Goal: Information Seeking & Learning: Find specific fact

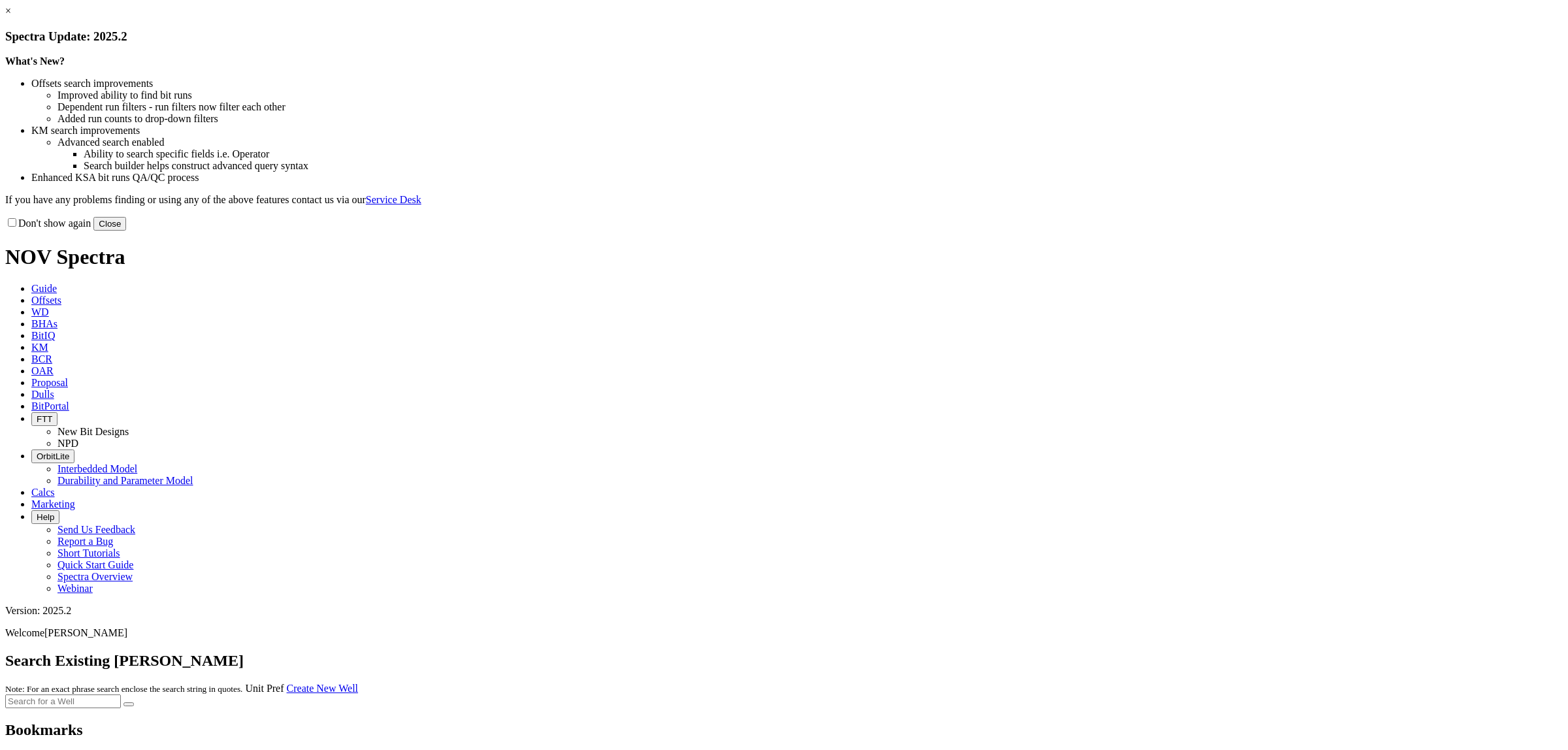
click at [126, 230] on button "Close" at bounding box center [110, 223] width 33 height 14
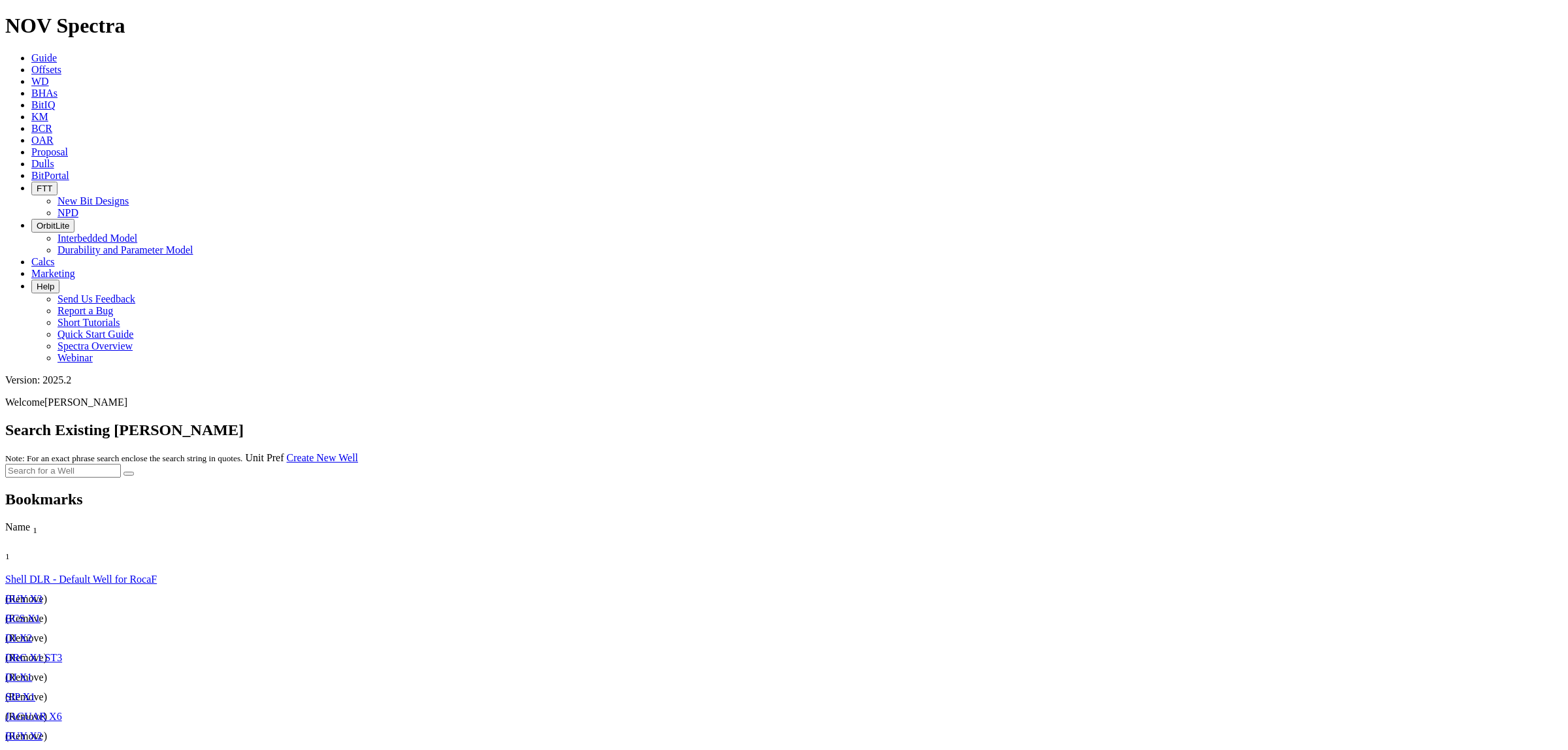
click at [48, 111] on link "KM" at bounding box center [40, 116] width 17 height 11
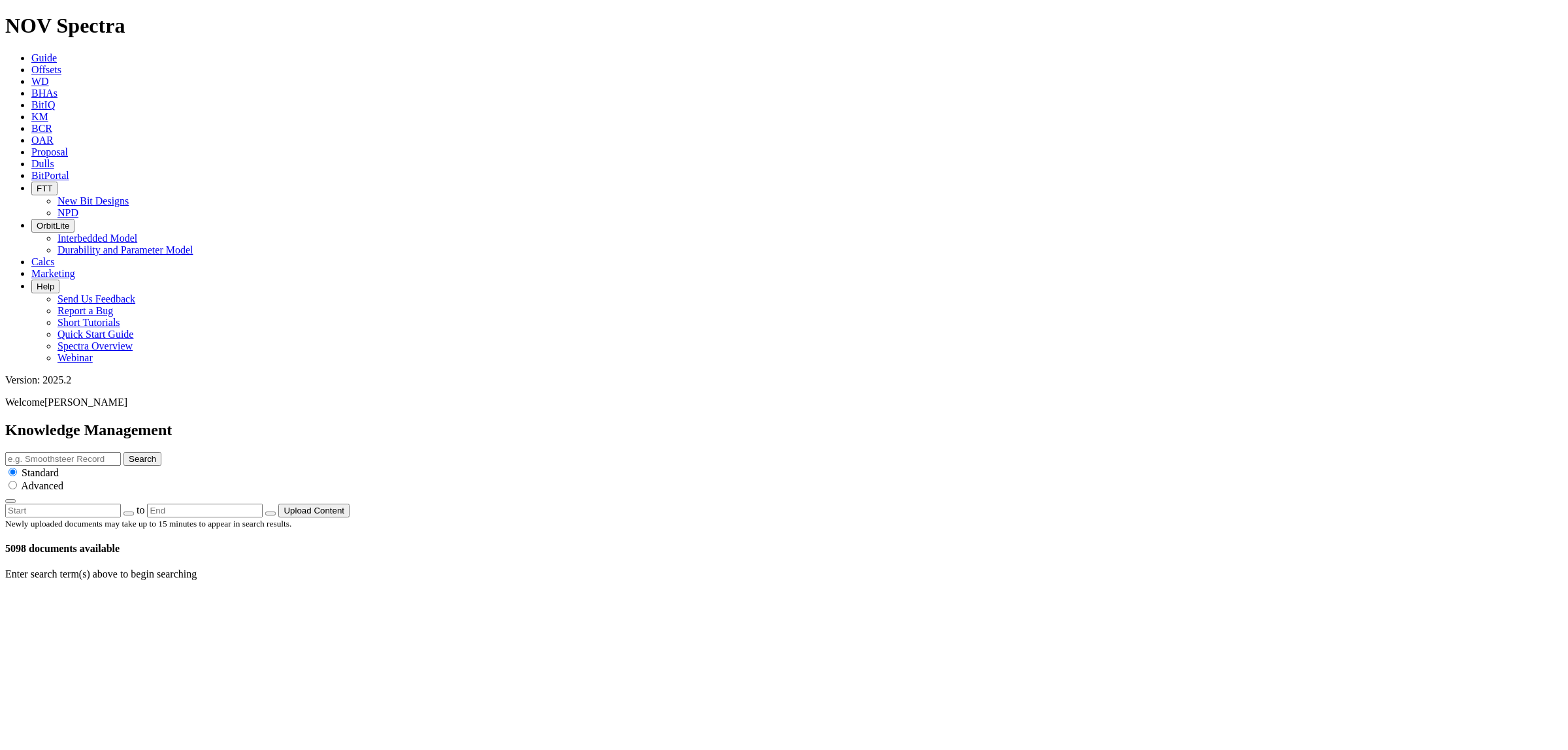
click at [121, 452] on input "text" at bounding box center [63, 459] width 116 height 14
type input "kymera"
click at [124, 452] on button "Search" at bounding box center [143, 459] width 38 height 14
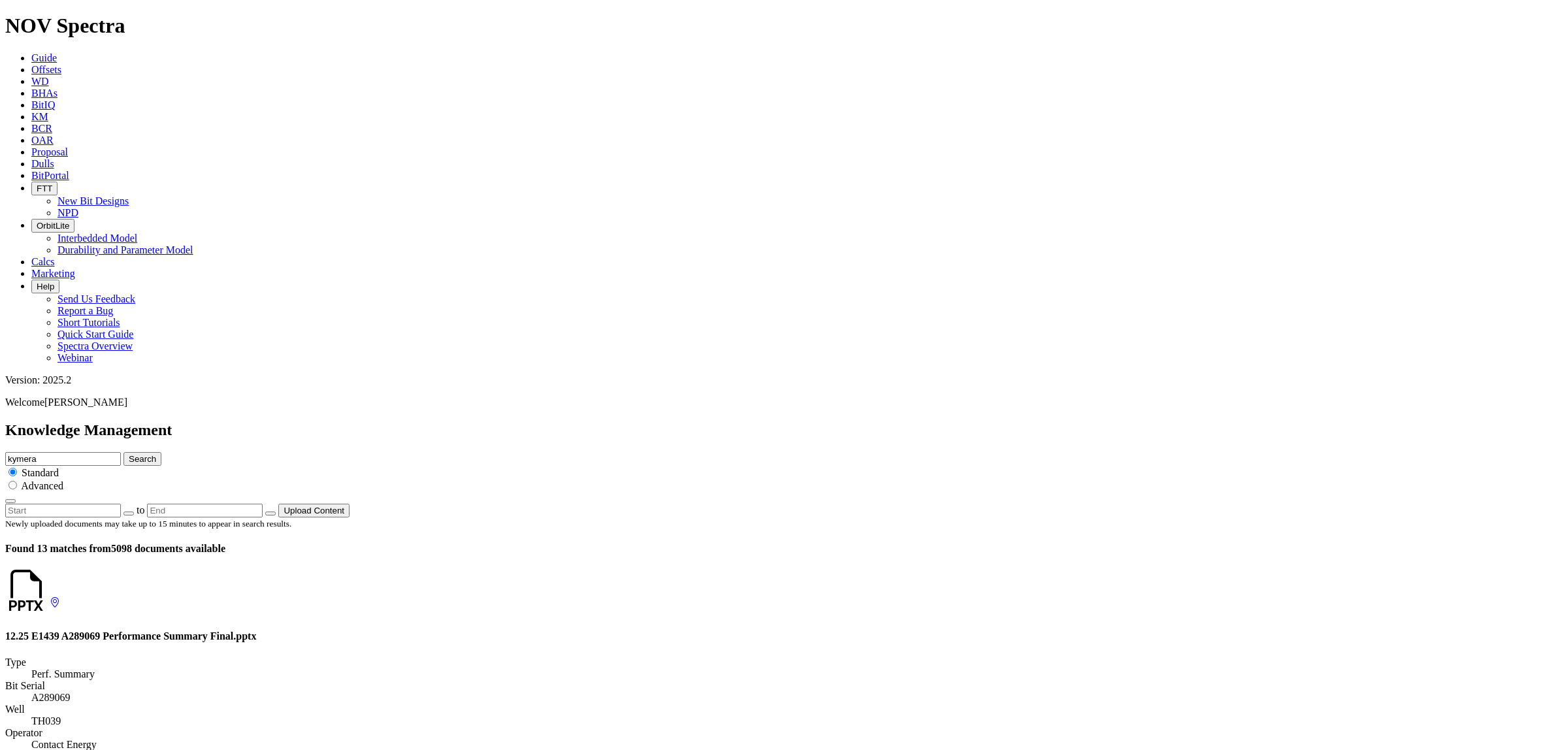
click at [50, 597] on icon at bounding box center [50, 602] width 0 height 11
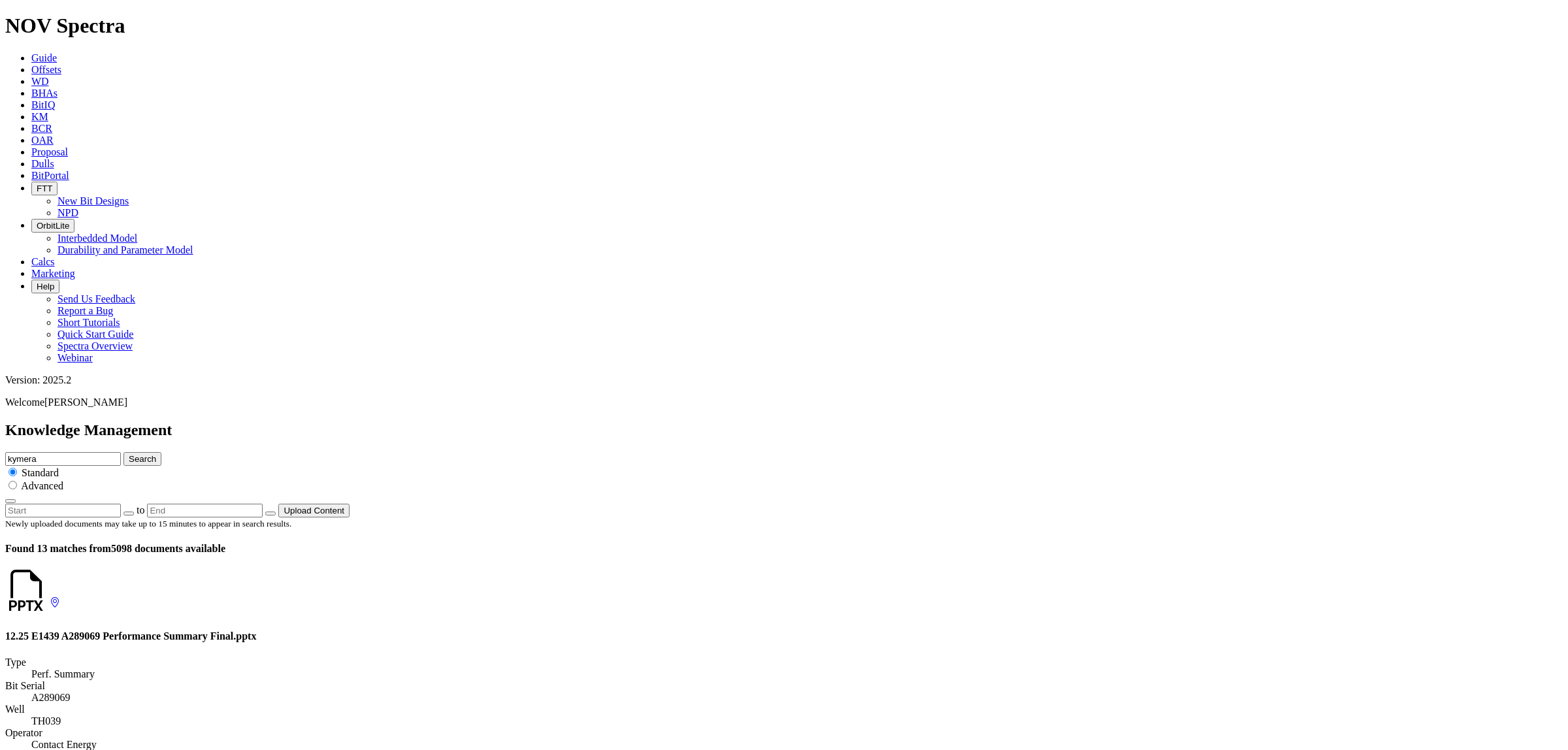
scroll to position [0, 0]
click at [50, 597] on link at bounding box center [50, 602] width 0 height 11
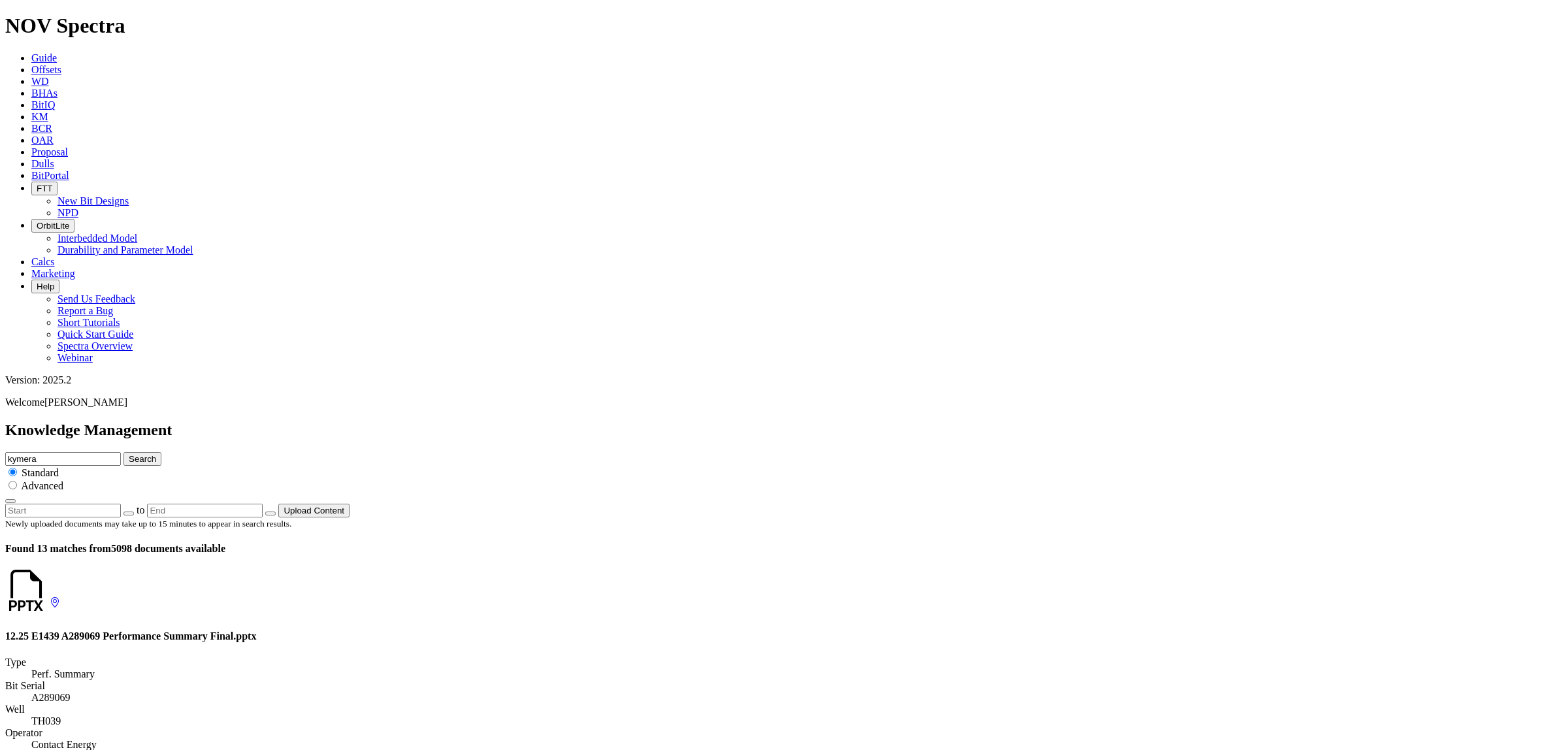
scroll to position [2091, 0]
